Goal: Transaction & Acquisition: Purchase product/service

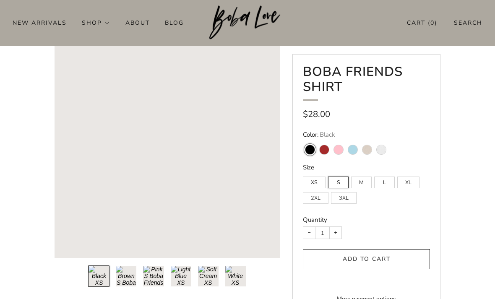
scroll to position [46, 0]
click at [382, 145] on variant-swatch "White" at bounding box center [381, 149] width 9 height 9
click at [374, 140] on input "White" at bounding box center [374, 140] width 0 height 0
radio input "true"
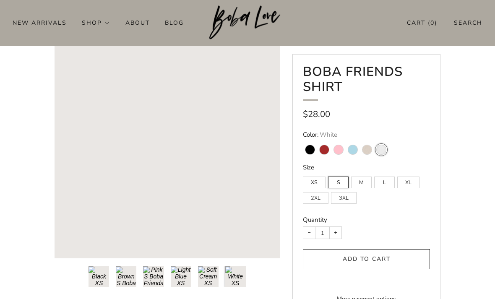
click at [312, 145] on variant-swatch "Black" at bounding box center [310, 149] width 9 height 9
click at [303, 140] on input "Black" at bounding box center [303, 140] width 0 height 0
radio input "true"
